Goal: Task Accomplishment & Management: Manage account settings

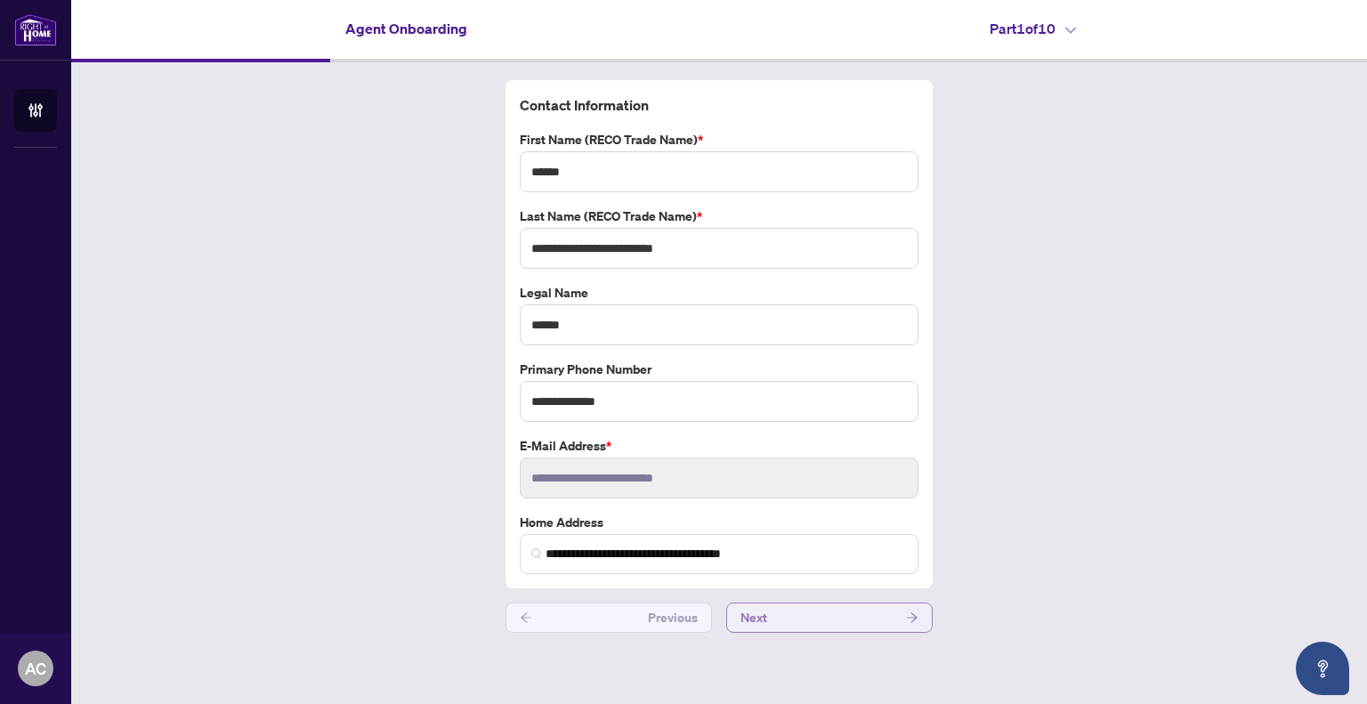
click at [914, 617] on icon "arrow-right" at bounding box center [912, 617] width 11 height 10
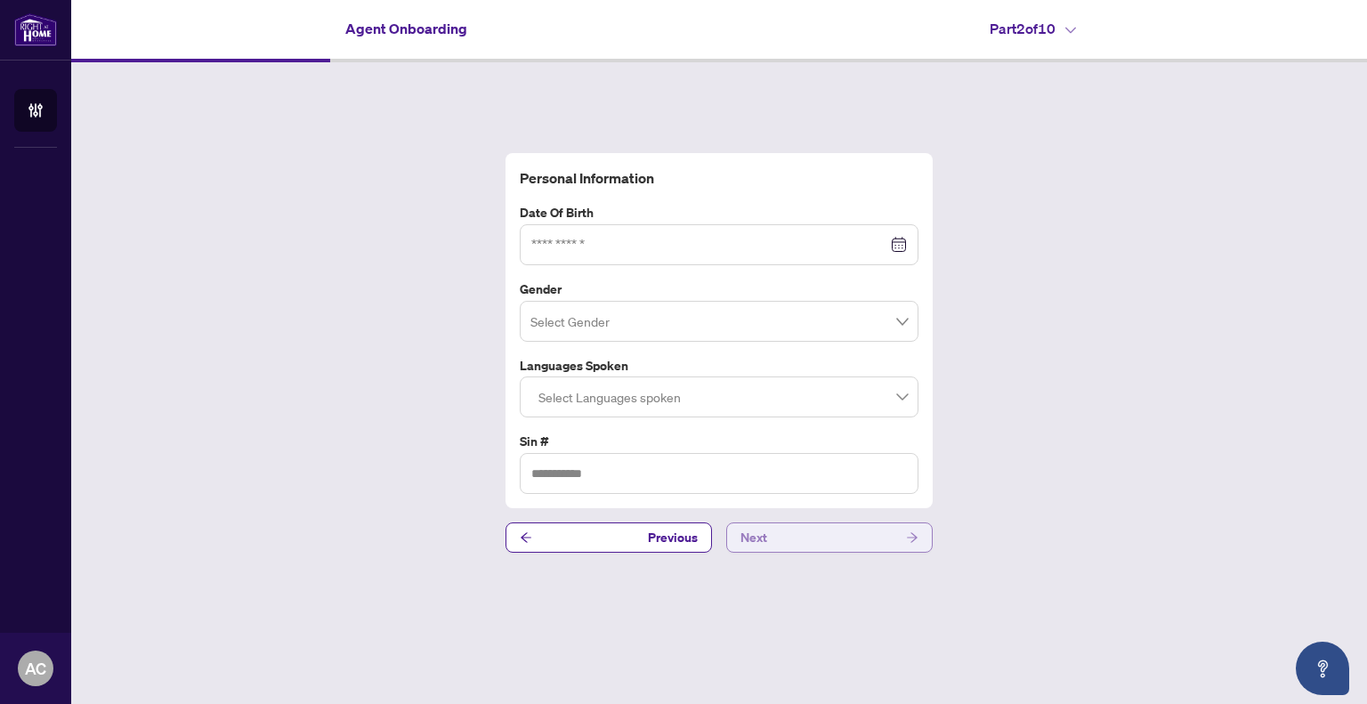
click at [902, 537] on button "Next" at bounding box center [829, 537] width 206 height 30
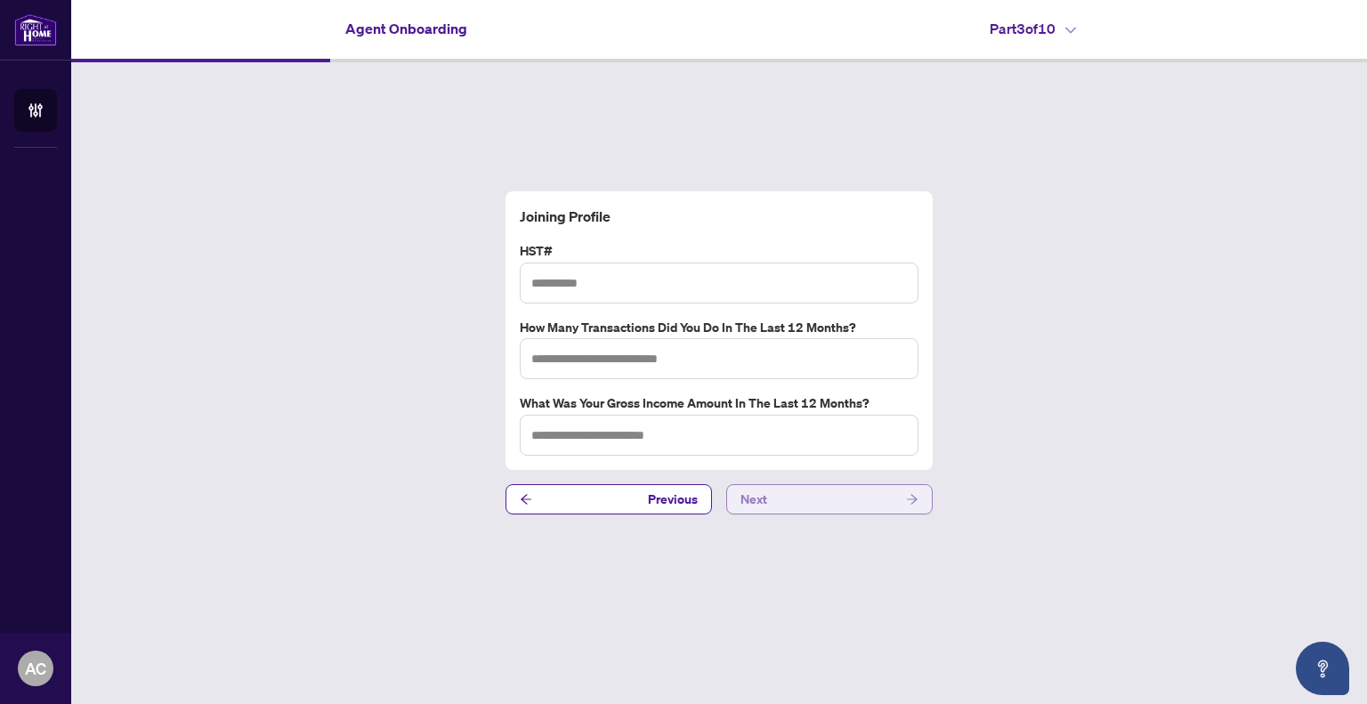
click at [910, 496] on icon "arrow-right" at bounding box center [912, 499] width 12 height 12
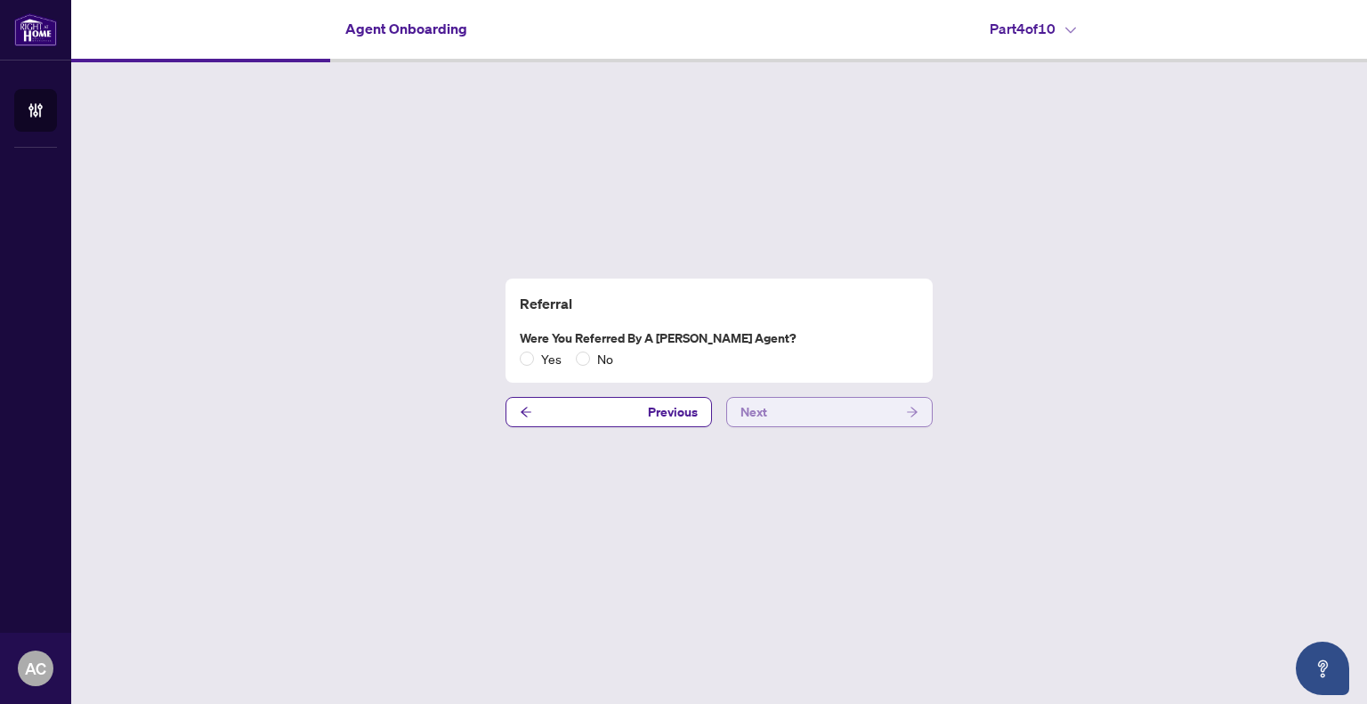
click at [879, 418] on button "Next" at bounding box center [829, 412] width 206 height 30
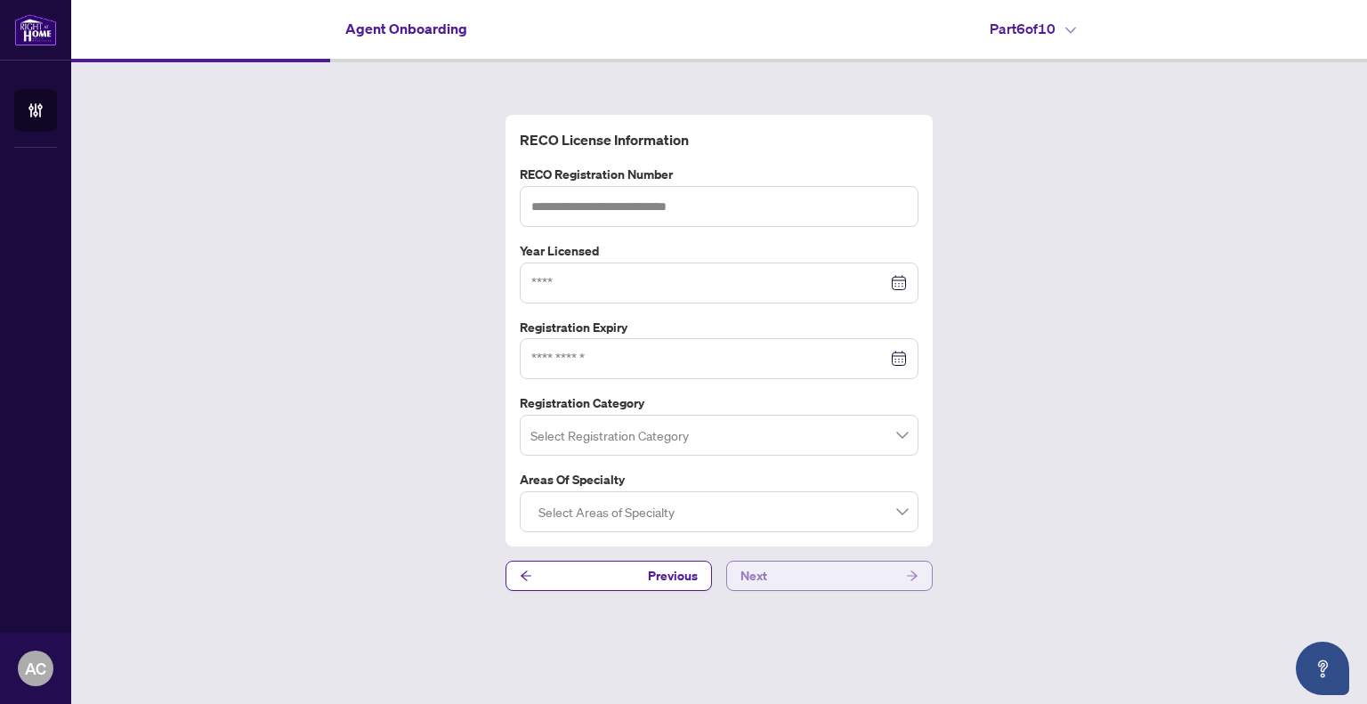
click at [844, 571] on button "Next" at bounding box center [829, 576] width 206 height 30
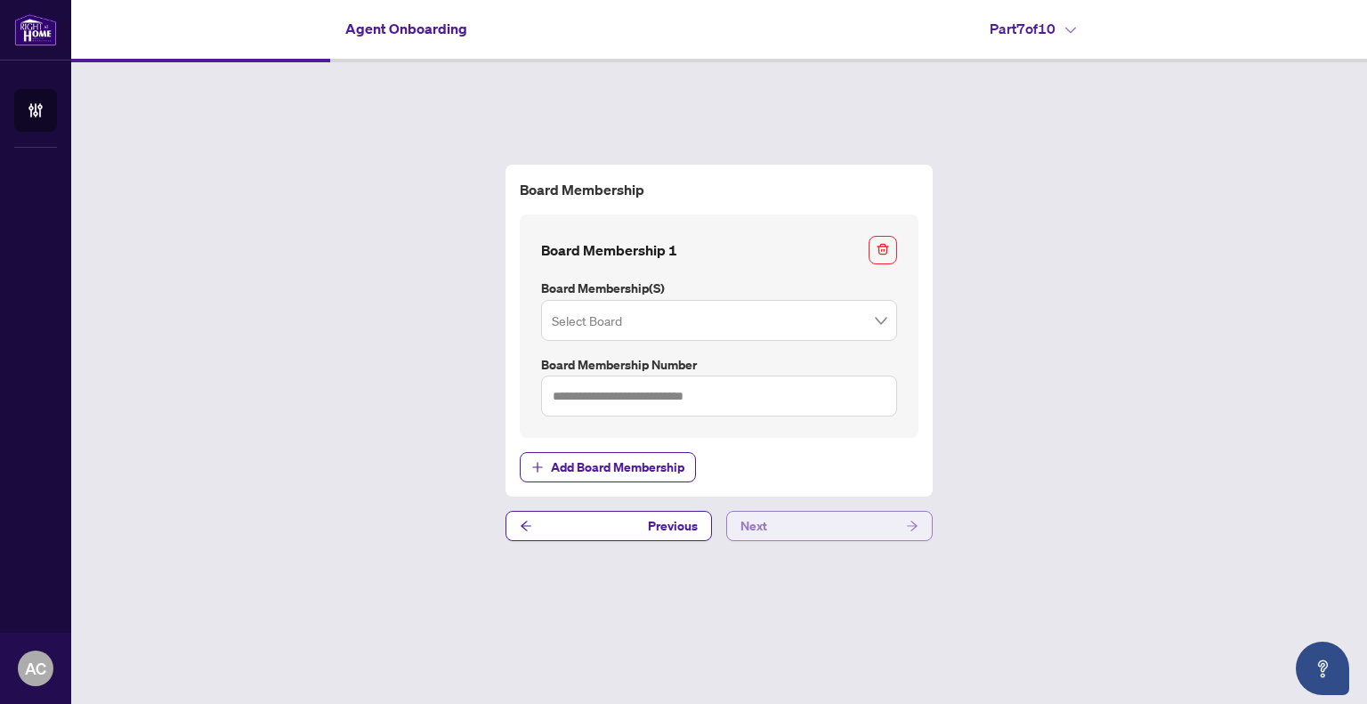
click at [870, 523] on button "Next" at bounding box center [829, 526] width 206 height 30
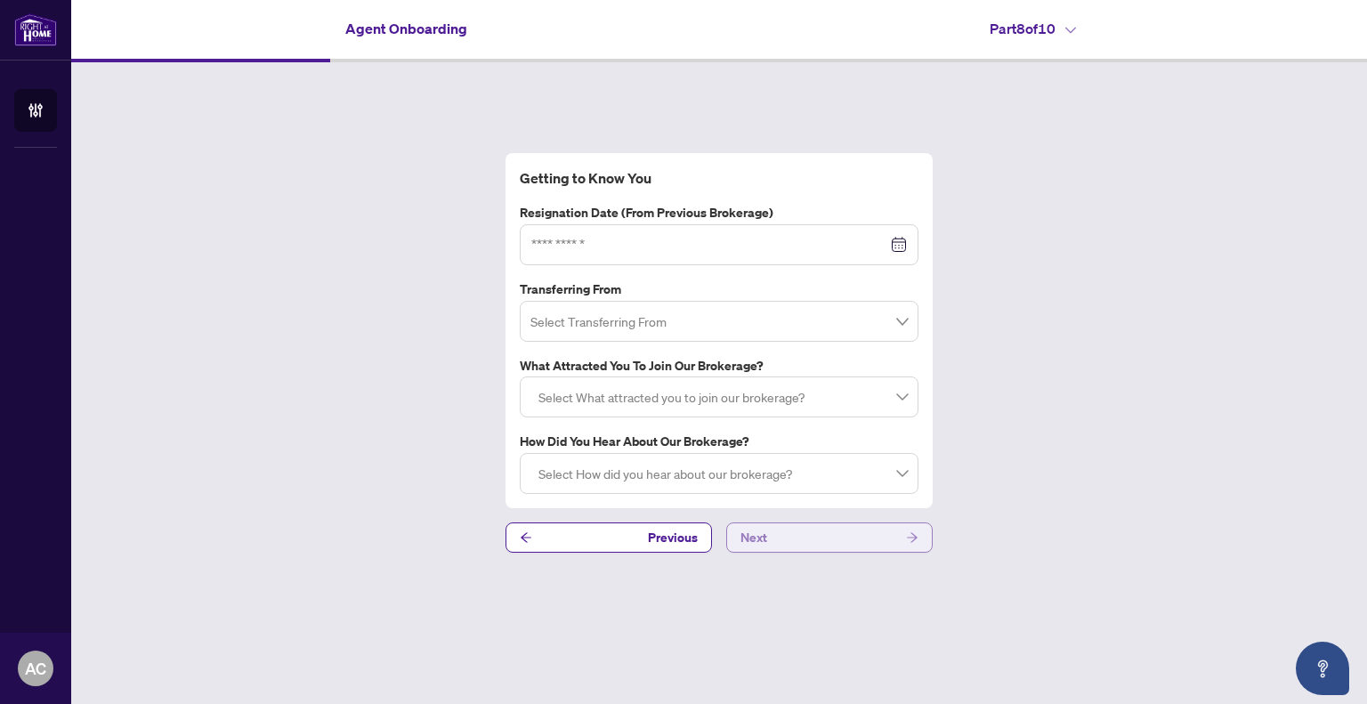
click at [867, 542] on button "Next" at bounding box center [829, 537] width 206 height 30
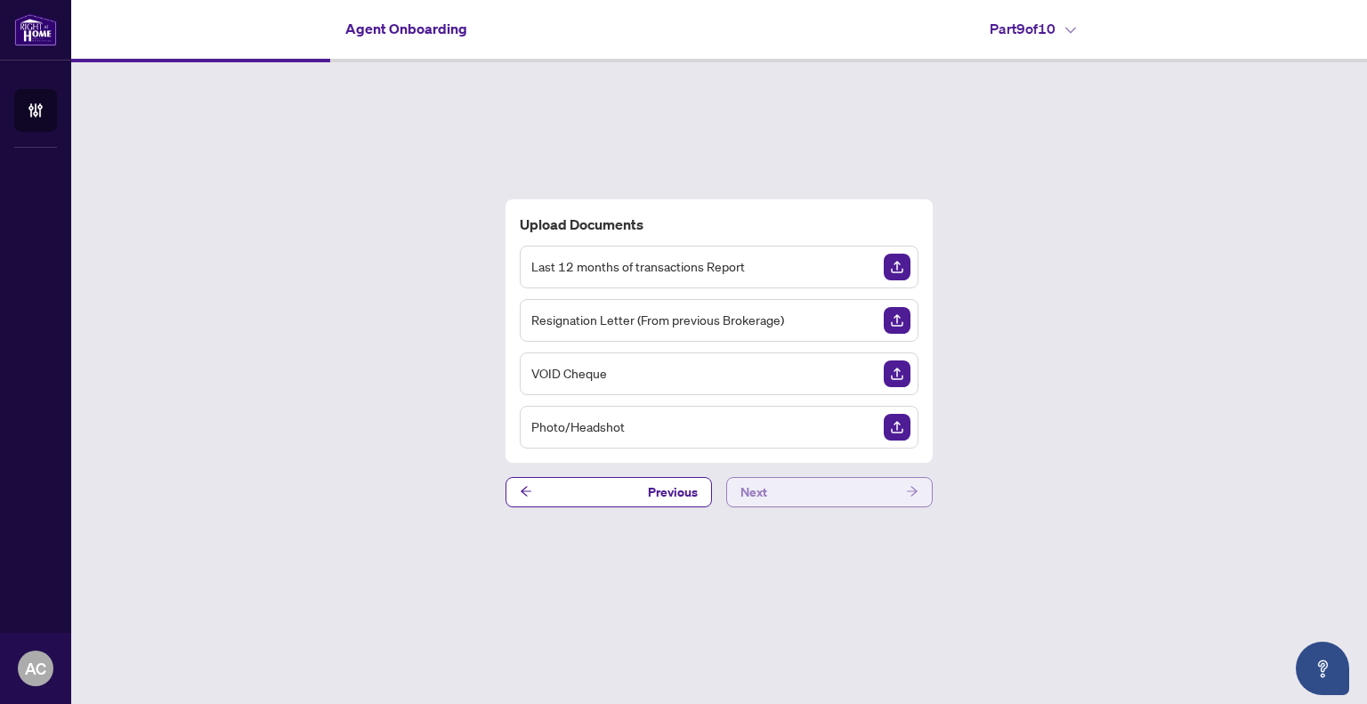
click at [819, 487] on button "Next" at bounding box center [829, 492] width 206 height 30
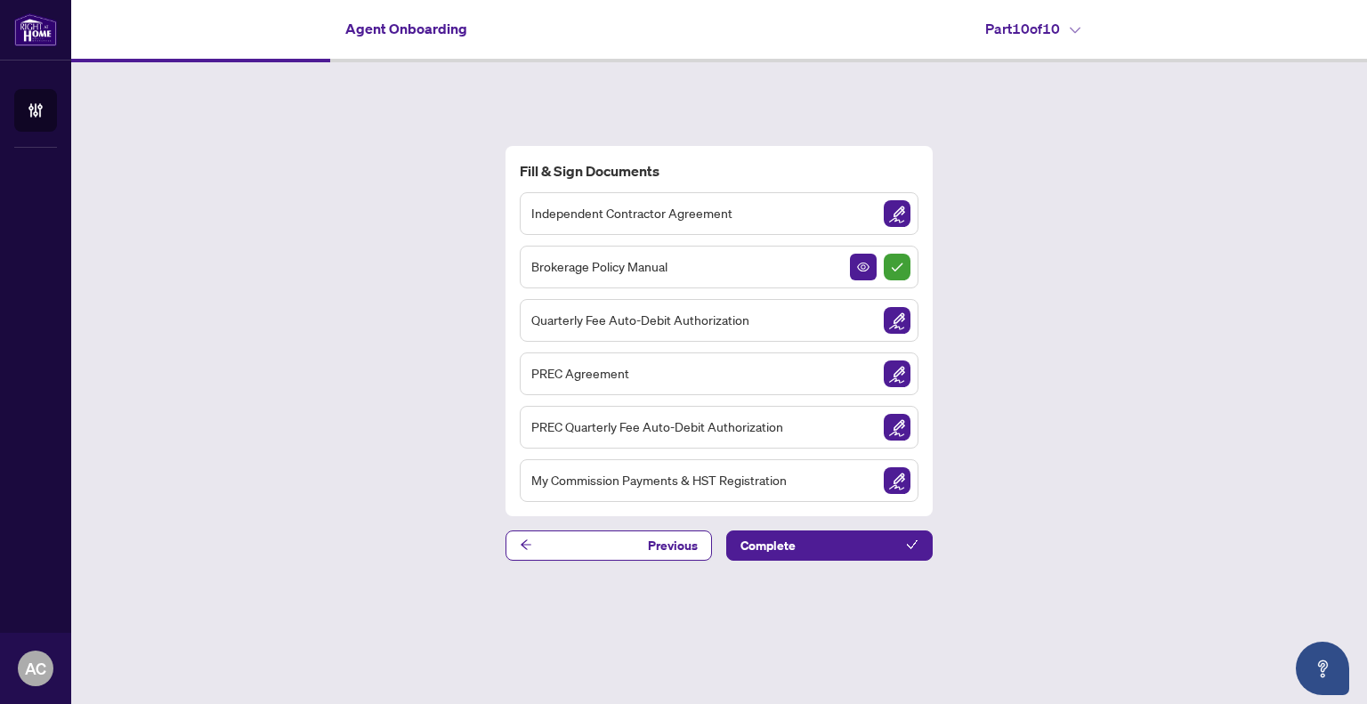
click at [655, 544] on span "Previous" at bounding box center [673, 545] width 50 height 28
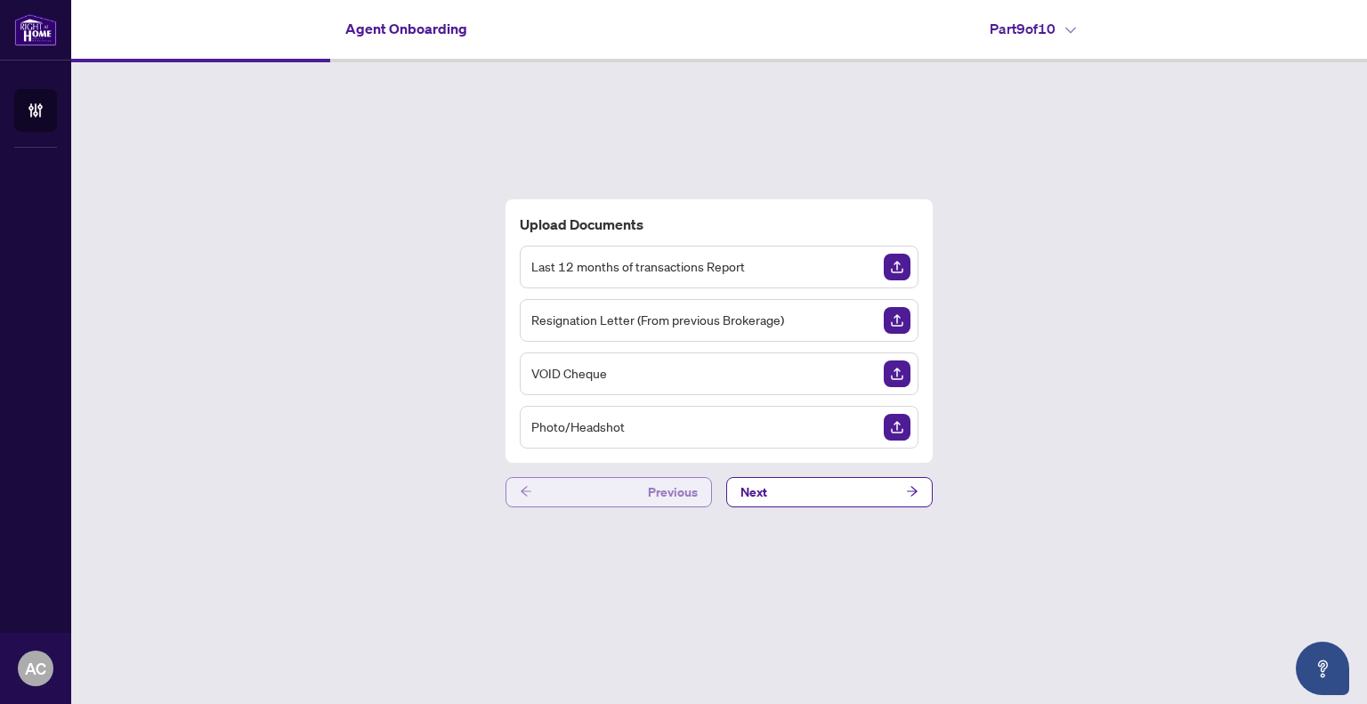
click at [598, 494] on button "Previous" at bounding box center [608, 492] width 206 height 30
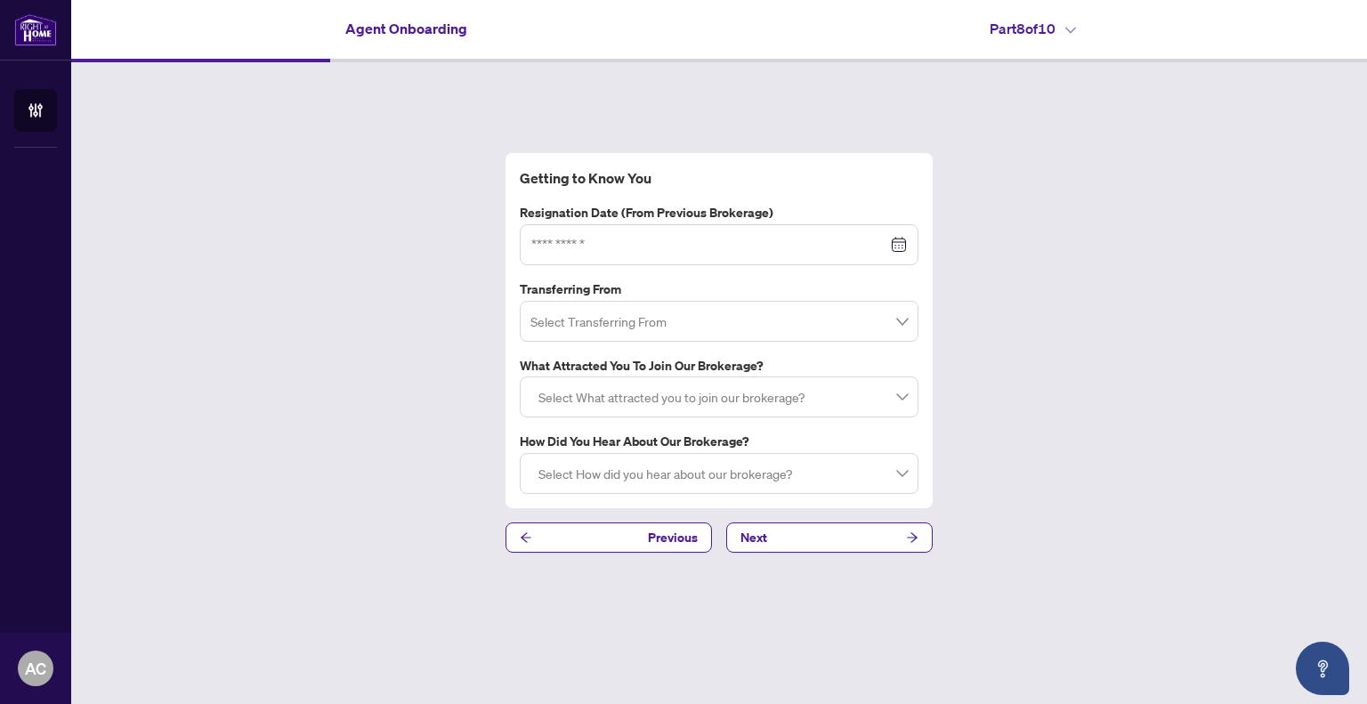
click at [756, 537] on span "Next" at bounding box center [753, 537] width 27 height 28
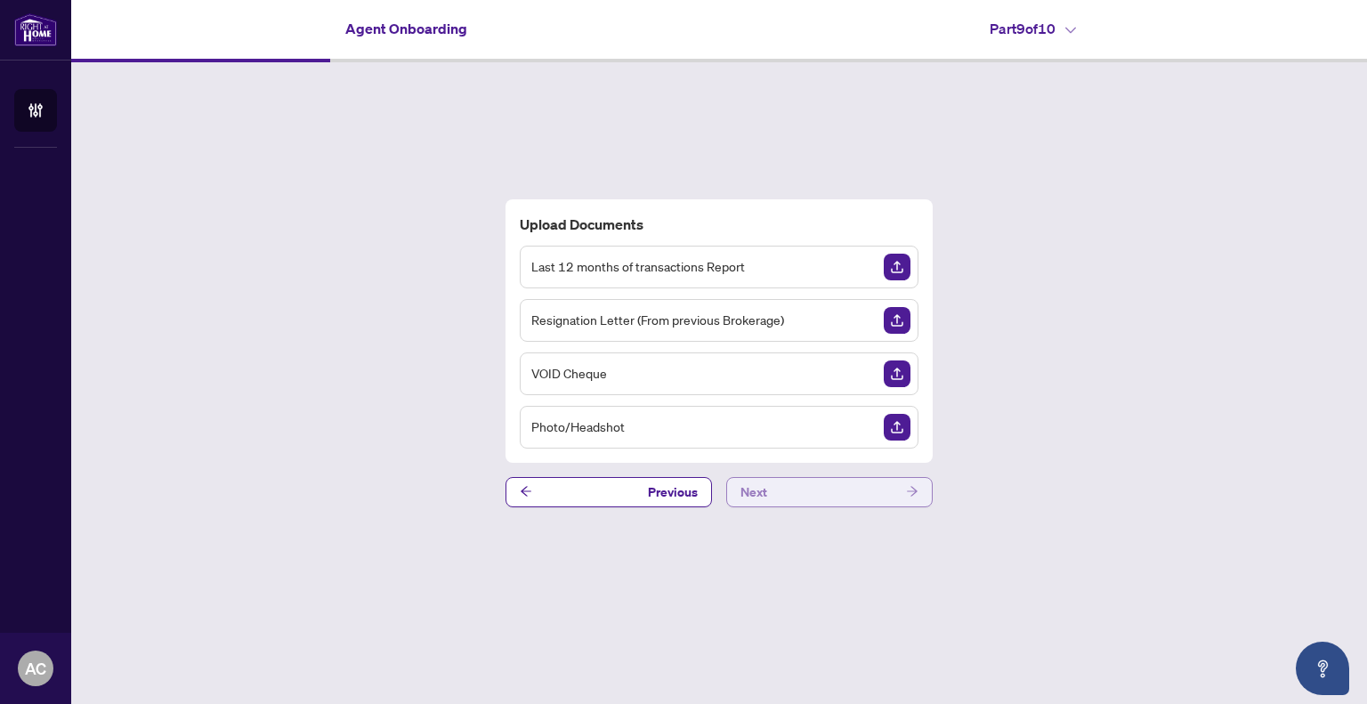
click at [780, 480] on button "Next" at bounding box center [829, 492] width 206 height 30
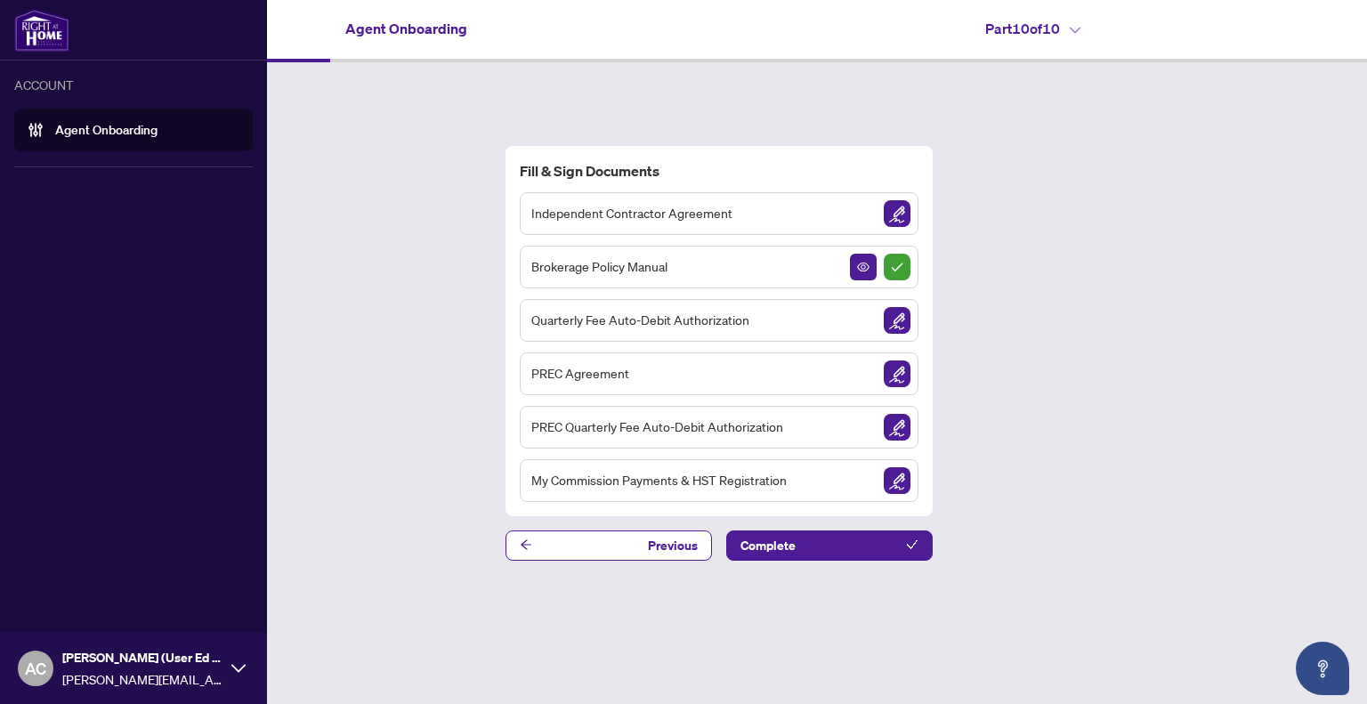
click at [57, 663] on div "AC [PERSON_NAME] (User Ed Purposes) [PERSON_NAME][EMAIL_ADDRESS][PERSON_NAME][D…" at bounding box center [133, 668] width 267 height 71
click at [87, 663] on span "[PERSON_NAME] (User Ed Purposes)" at bounding box center [142, 658] width 160 height 20
click at [71, 605] on span "Logout" at bounding box center [72, 600] width 40 height 28
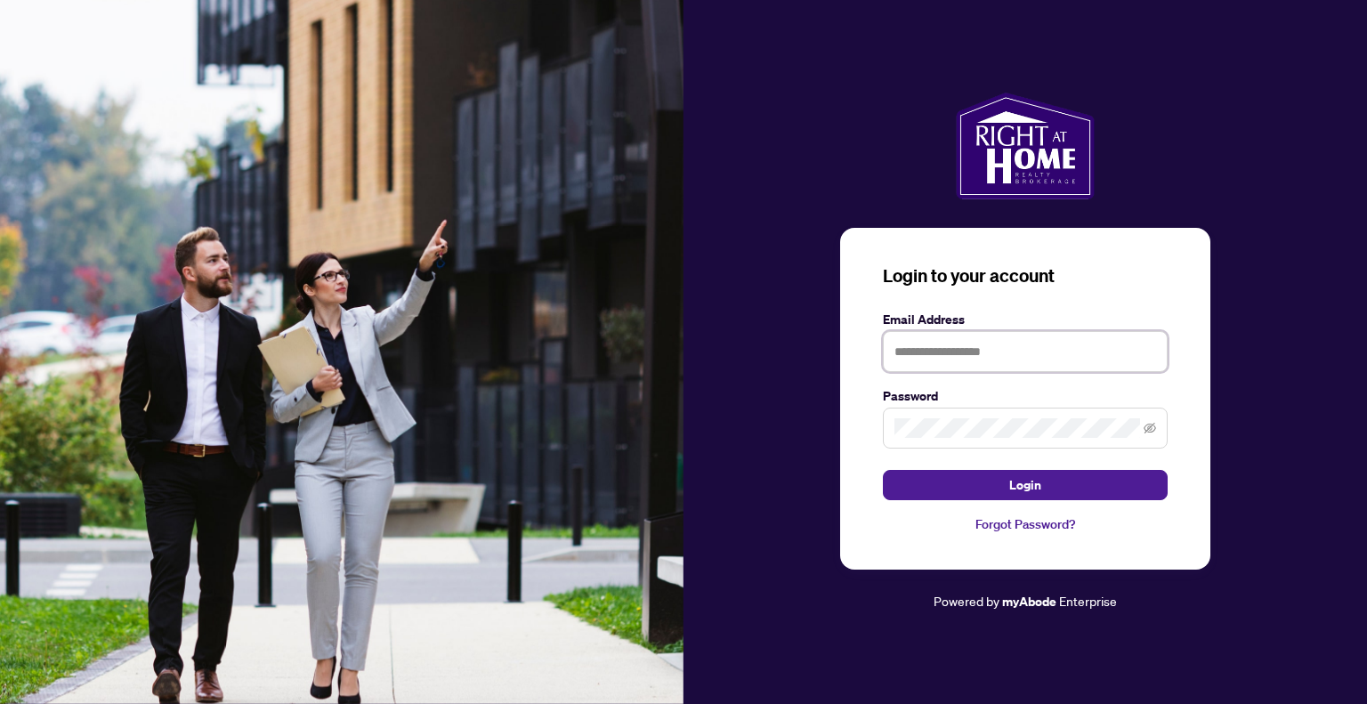
click at [1011, 338] on input "text" at bounding box center [1025, 351] width 285 height 41
type input "**********"
click at [883, 470] on button "Login" at bounding box center [1025, 485] width 285 height 30
